Goal: Task Accomplishment & Management: Use online tool/utility

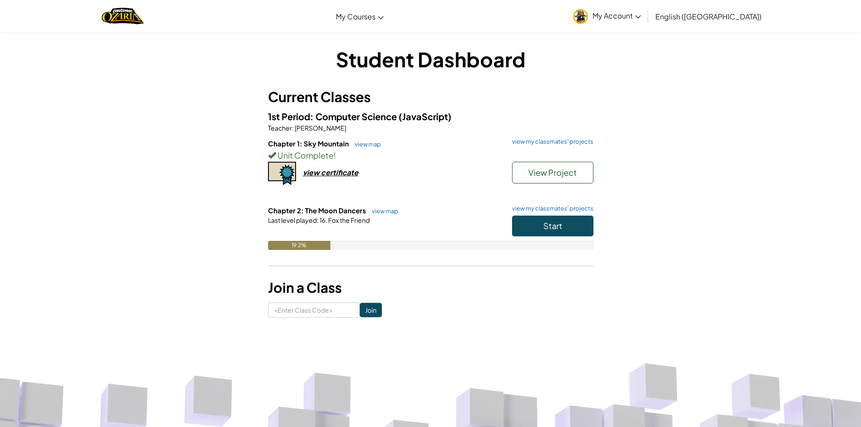
click at [321, 214] on span "Chapter 2: The Moon Dancers" at bounding box center [317, 210] width 99 height 9
click at [579, 226] on button "Start" at bounding box center [552, 226] width 81 height 21
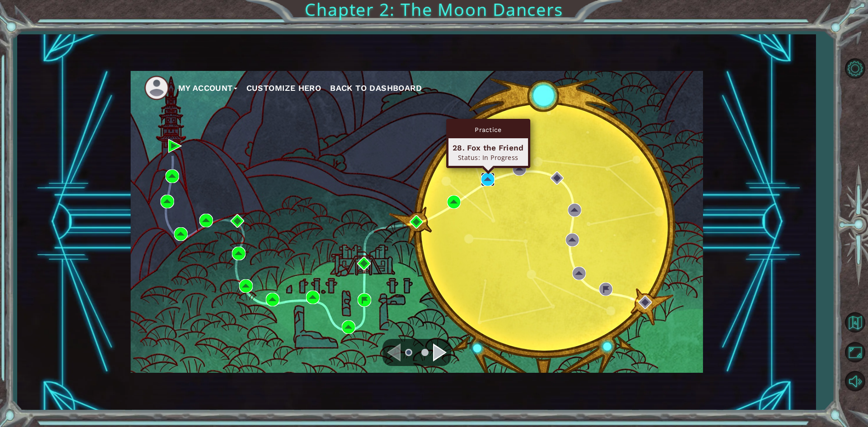
click at [492, 178] on img at bounding box center [488, 180] width 14 height 14
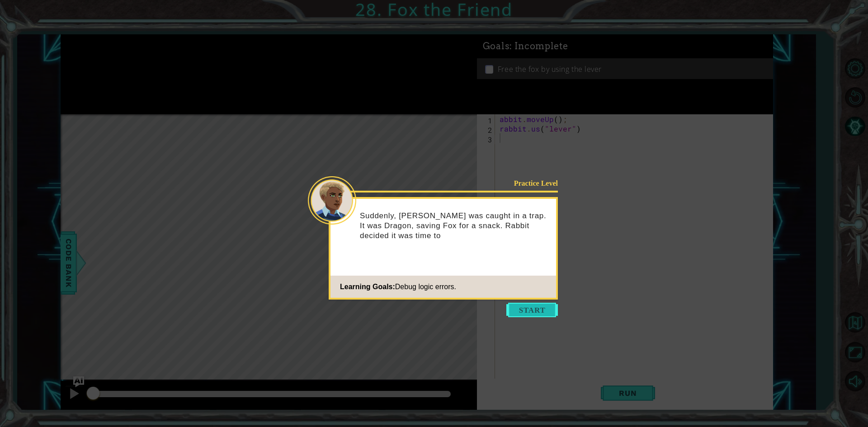
click at [530, 311] on button "Start" at bounding box center [532, 310] width 52 height 14
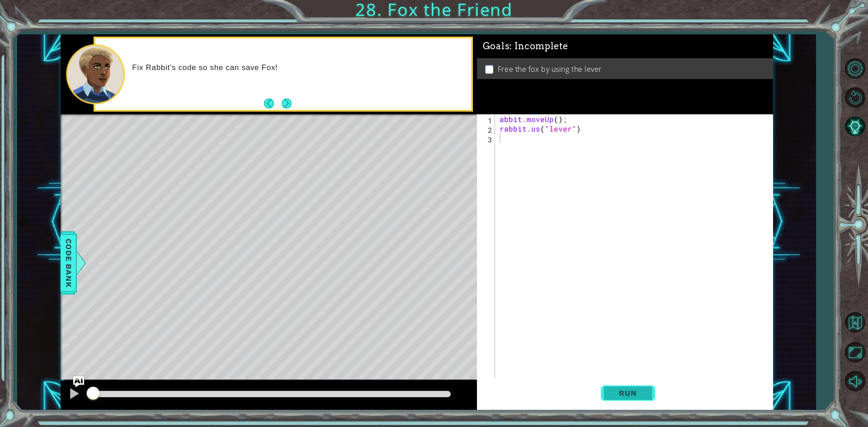
click at [608, 394] on button "Run" at bounding box center [628, 393] width 54 height 29
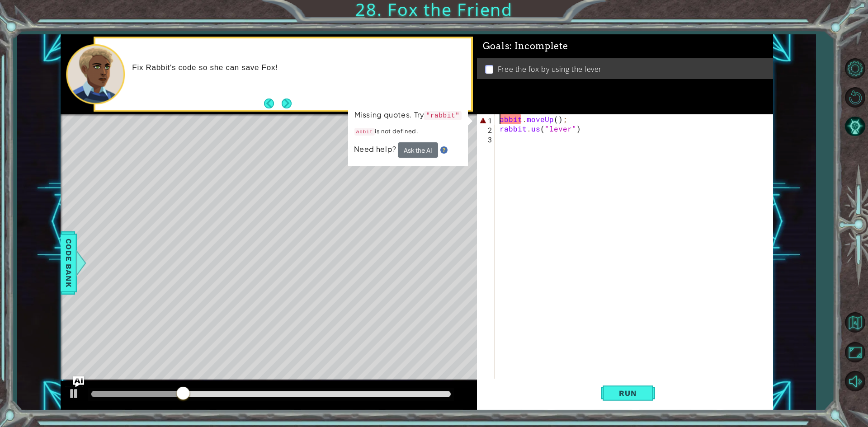
click at [498, 119] on div "abbit . moveUp ( ) ; rabbit . us ( "lever" )" at bounding box center [634, 247] width 272 height 266
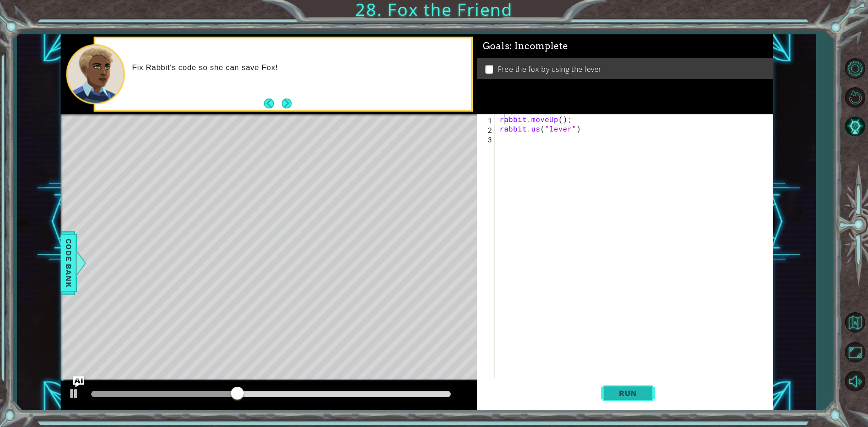
click at [618, 394] on span "Run" at bounding box center [628, 393] width 36 height 9
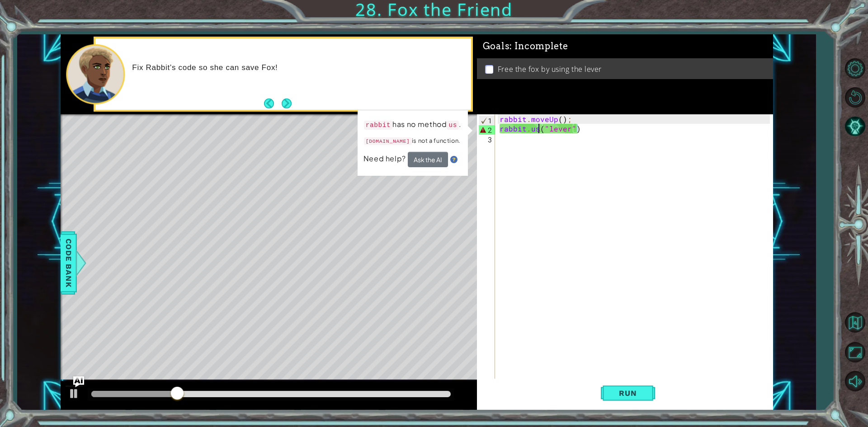
click at [538, 131] on div "rabbit . moveUp ( ) ; rabbit . us ( "lever" )" at bounding box center [636, 256] width 277 height 285
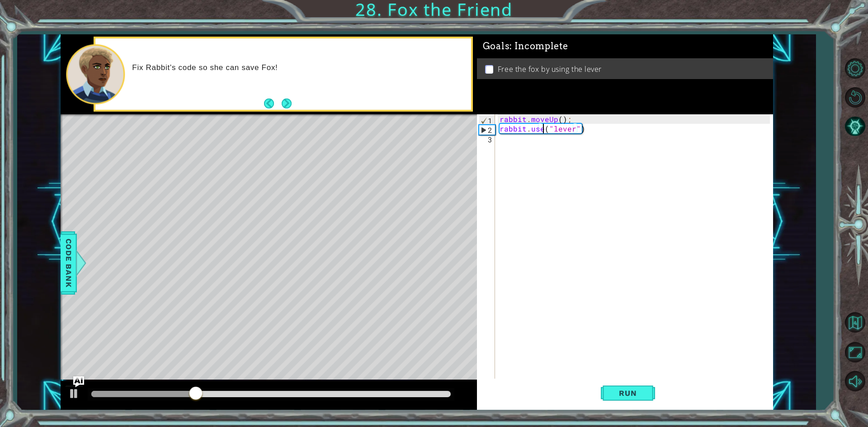
scroll to position [0, 3]
type textarea "rabbit.use("lever")"
click at [614, 400] on button "Run" at bounding box center [628, 393] width 54 height 29
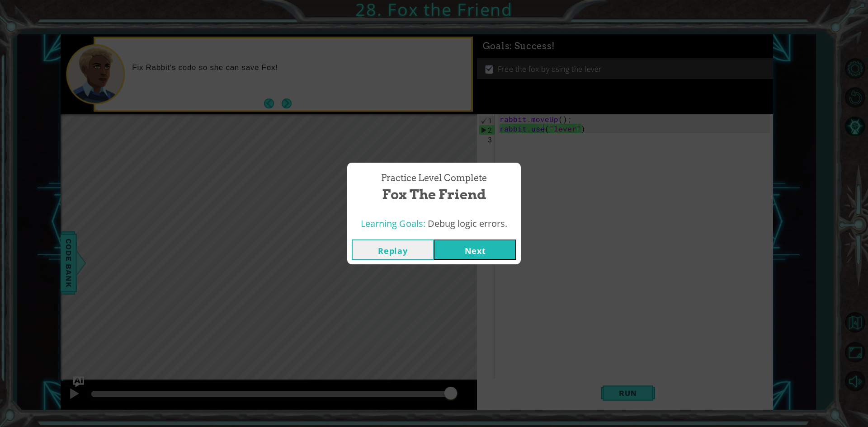
click at [472, 251] on button "Next" at bounding box center [475, 249] width 82 height 20
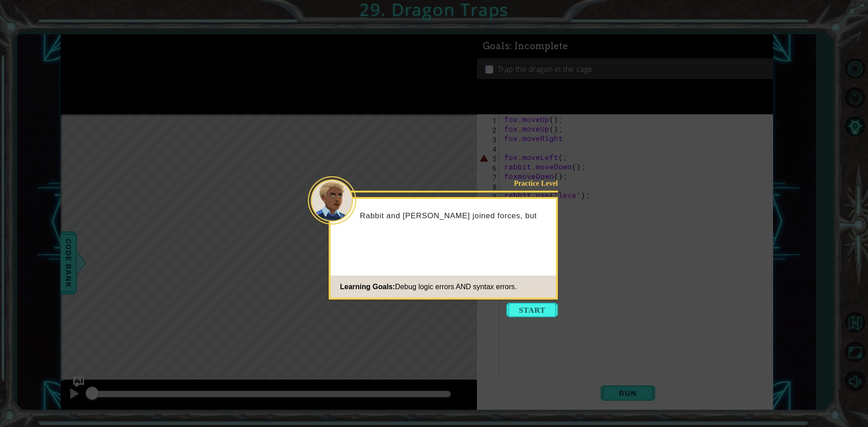
click at [569, 309] on icon at bounding box center [434, 213] width 868 height 427
click at [545, 310] on button "Start" at bounding box center [532, 310] width 52 height 14
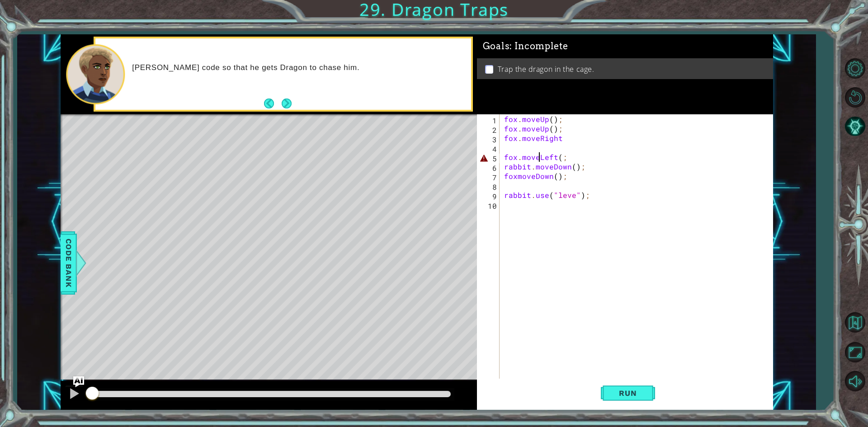
click at [537, 157] on div "fox . moveUp ( ) ; fox . moveUp ( ) ; fox . moveRight fox . moveLeft ( ; rabbit…" at bounding box center [638, 256] width 272 height 285
click at [561, 159] on div "fox . moveUp ( ) ; fox . moveUp ( ) ; fox . moveRight fox . moveLeft ( ; rabbit…" at bounding box center [638, 256] width 272 height 285
click at [282, 104] on button "Next" at bounding box center [286, 103] width 17 height 17
click at [573, 196] on div "fox . moveUp ( ) ; fox . moveUp ( ) ; fox . moveRight fox . moveLeft ( ) ; rabb…" at bounding box center [638, 256] width 272 height 285
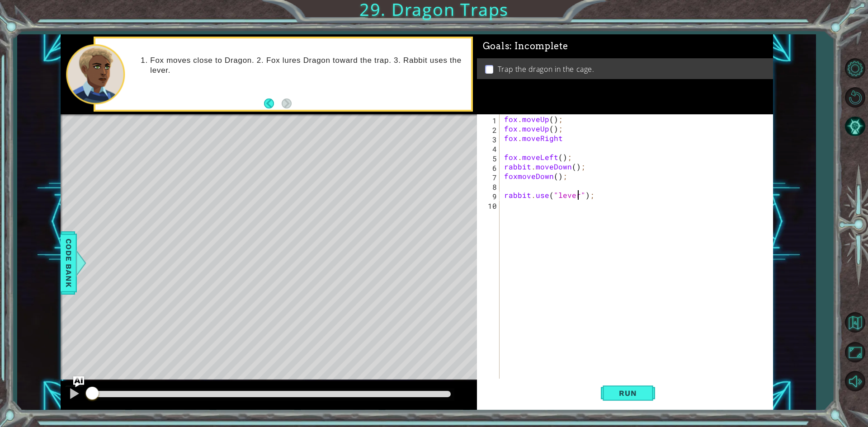
scroll to position [0, 5]
click at [517, 176] on div "fox . moveUp ( ) ; fox . moveUp ( ) ; fox . moveRight fox . moveLeft ( ) ; rabb…" at bounding box center [638, 256] width 272 height 285
click at [638, 385] on button "Run" at bounding box center [628, 393] width 54 height 29
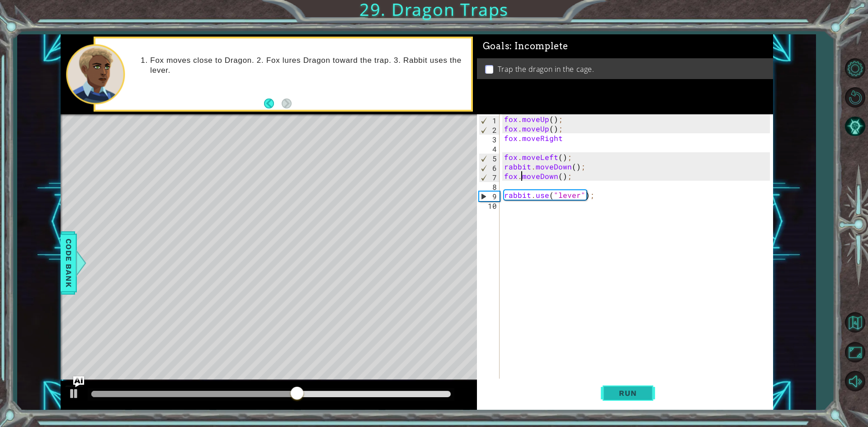
click at [623, 394] on span "Run" at bounding box center [628, 393] width 36 height 9
click at [558, 140] on div "fox . moveUp ( ) ; fox . moveUp ( ) ; fox . moveRight fox . moveLeft ( ) ; rabb…" at bounding box center [638, 256] width 272 height 285
click at [561, 141] on div "fox . moveUp ( ) ; fox . moveUp ( ) ; fox . moveRight fox . moveLeft ( ) ; rabb…" at bounding box center [638, 256] width 272 height 285
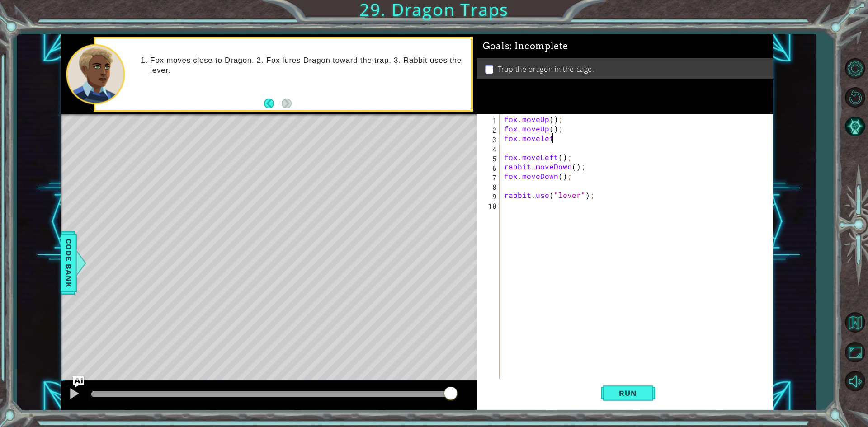
type textarea "fox.moveleft"
click at [648, 392] on button "Run" at bounding box center [628, 393] width 54 height 29
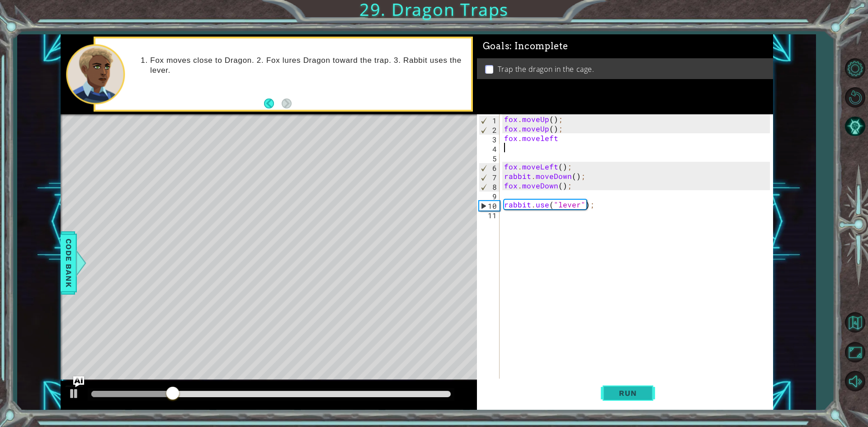
click at [629, 390] on span "Run" at bounding box center [628, 393] width 36 height 9
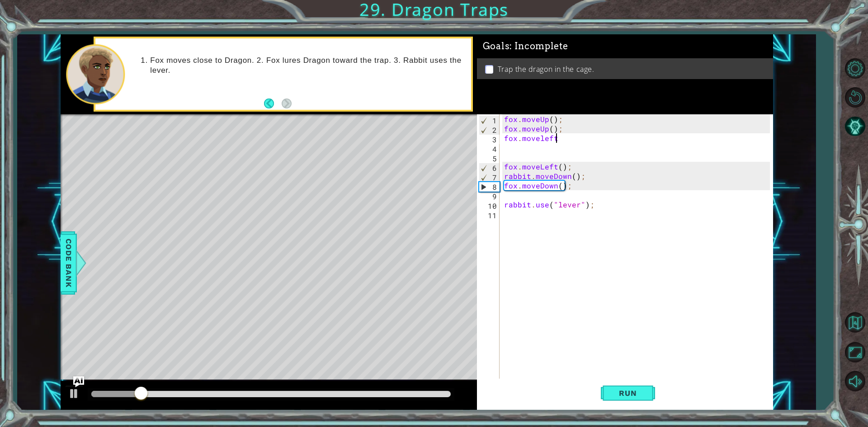
click at [559, 141] on div "fox . moveUp ( ) ; fox . moveUp ( ) ; fox . moveleft fox . moveLeft ( ) ; rabbi…" at bounding box center [638, 256] width 272 height 285
type textarea "fox.moveright"
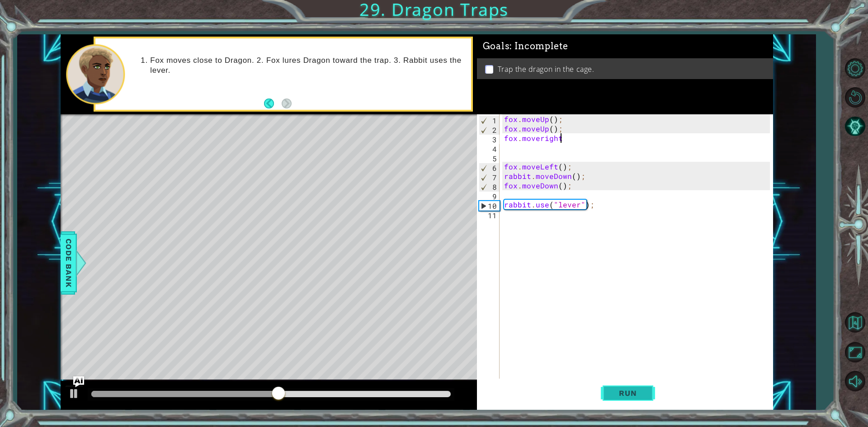
type textarea "fox.moveright"
click at [642, 397] on span "Run" at bounding box center [628, 393] width 36 height 9
